Goal: Transaction & Acquisition: Purchase product/service

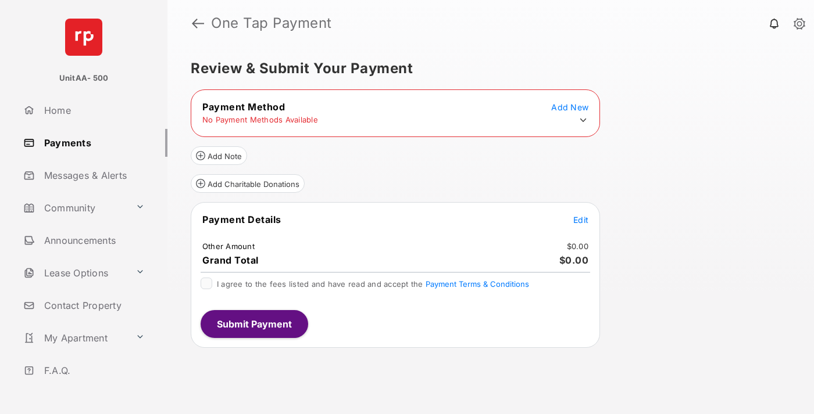
click at [583, 120] on icon at bounding box center [583, 120] width 10 height 10
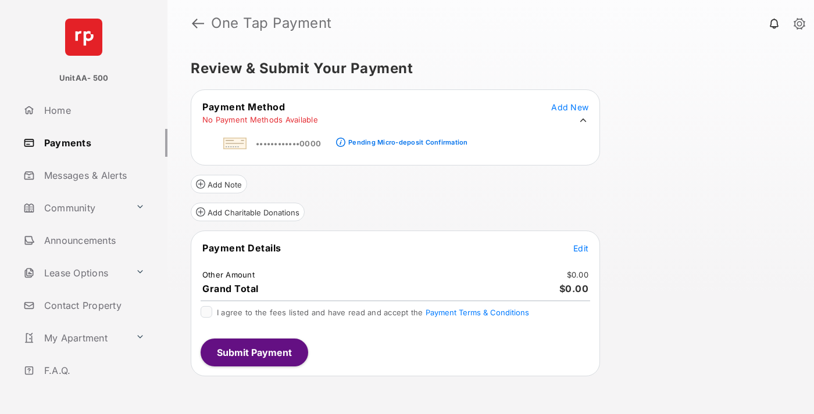
click at [406, 139] on div "Pending Micro-deposit Confirmation" at bounding box center [407, 142] width 119 height 8
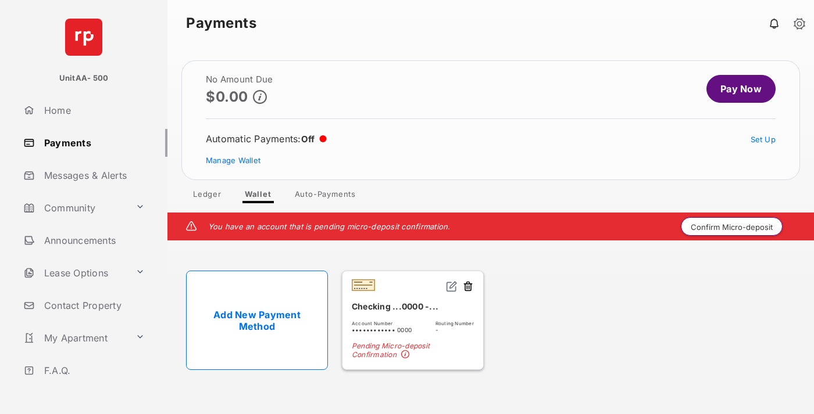
click at [732, 227] on button "Confirm Micro-deposit" at bounding box center [732, 226] width 102 height 19
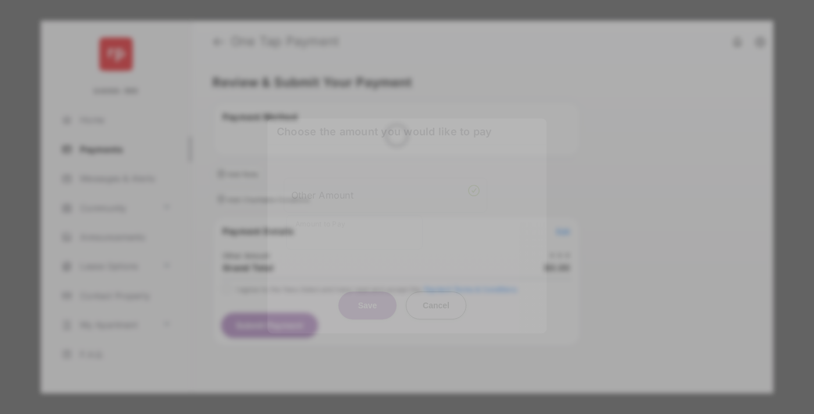
click at [385, 189] on div "Other Amount" at bounding box center [385, 195] width 188 height 20
type input "****"
click at [367, 292] on button "Save" at bounding box center [367, 306] width 58 height 28
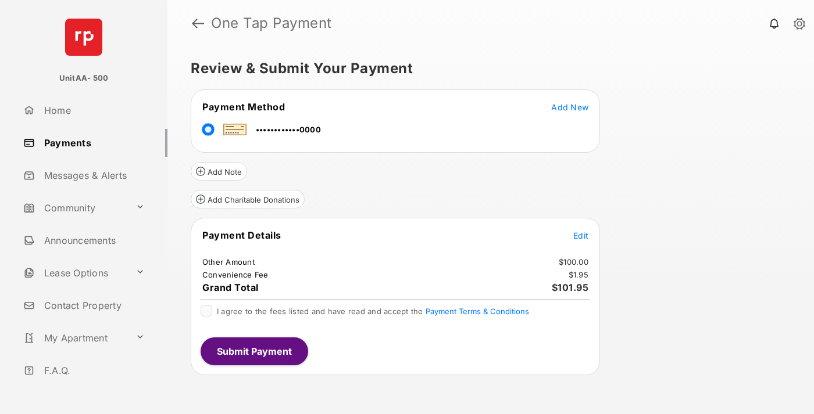
click at [581, 235] on span "Edit" at bounding box center [580, 236] width 15 height 10
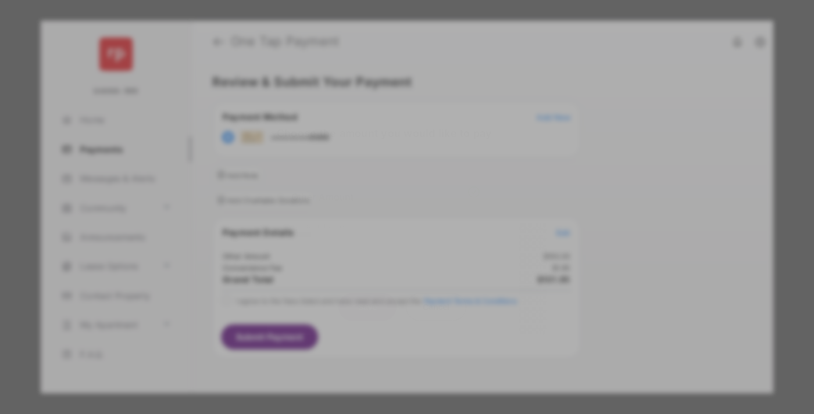
click at [367, 303] on button "Save" at bounding box center [367, 307] width 58 height 28
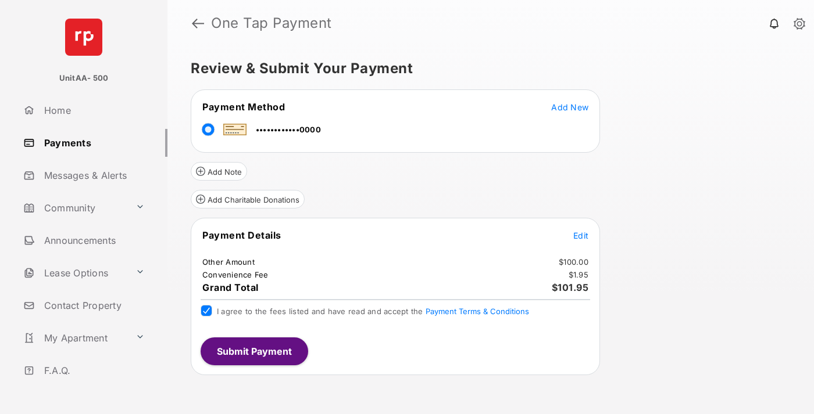
click at [253, 351] on button "Submit Payment" at bounding box center [254, 352] width 108 height 28
